Goal: Navigation & Orientation: Find specific page/section

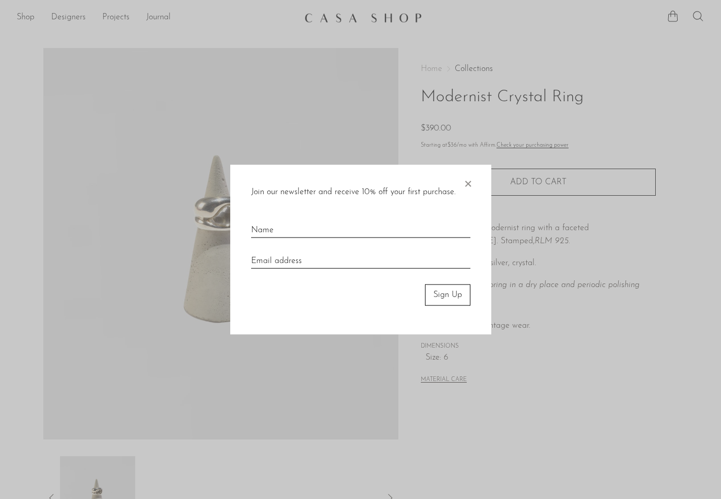
click at [470, 184] on span "×" at bounding box center [467, 181] width 10 height 33
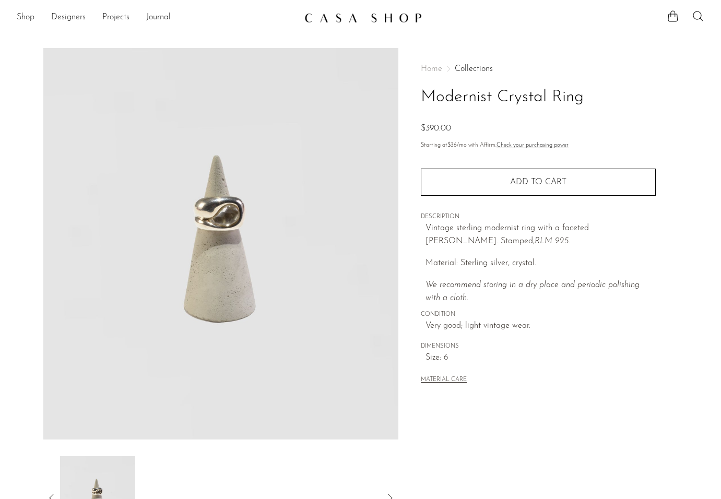
scroll to position [181, 0]
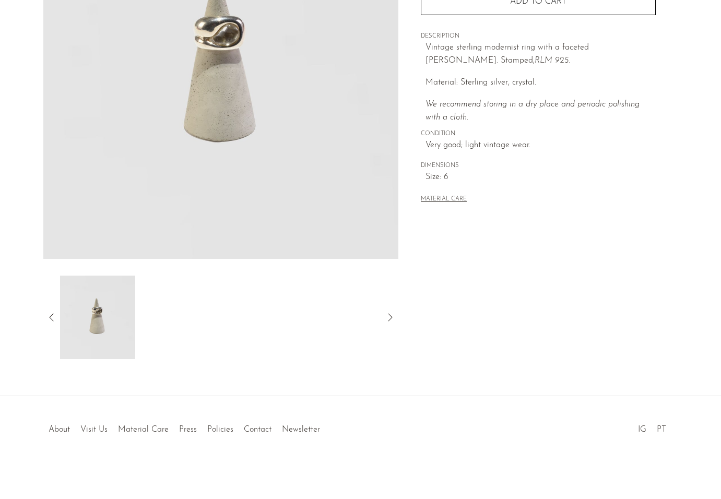
click at [647, 430] on li "IG" at bounding box center [641, 430] width 19 height 14
click at [660, 430] on link "PT" at bounding box center [660, 429] width 9 height 8
click at [57, 429] on link "About" at bounding box center [59, 429] width 21 height 8
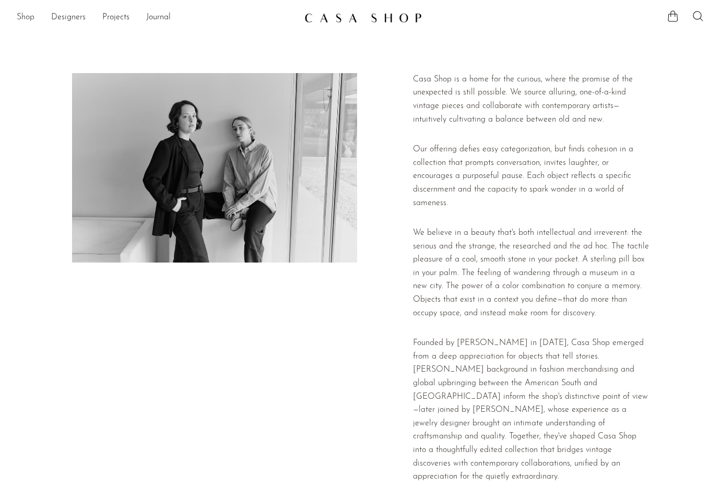
click at [23, 15] on link "Shop" at bounding box center [26, 18] width 18 height 14
